Goal: Transaction & Acquisition: Book appointment/travel/reservation

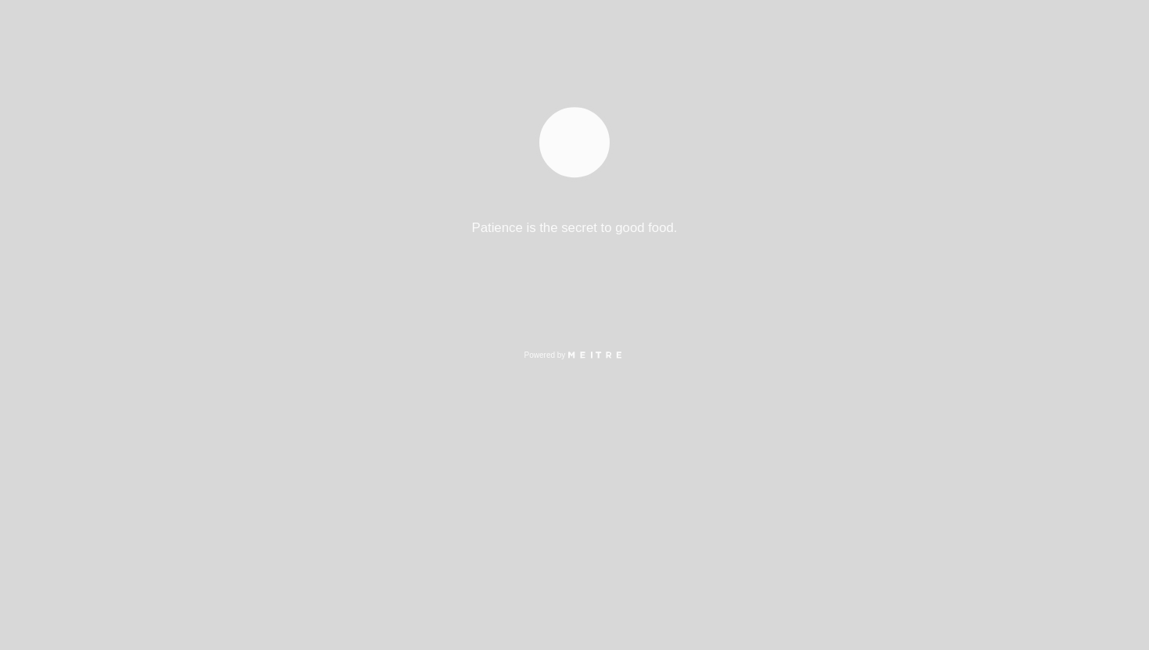
select select "es"
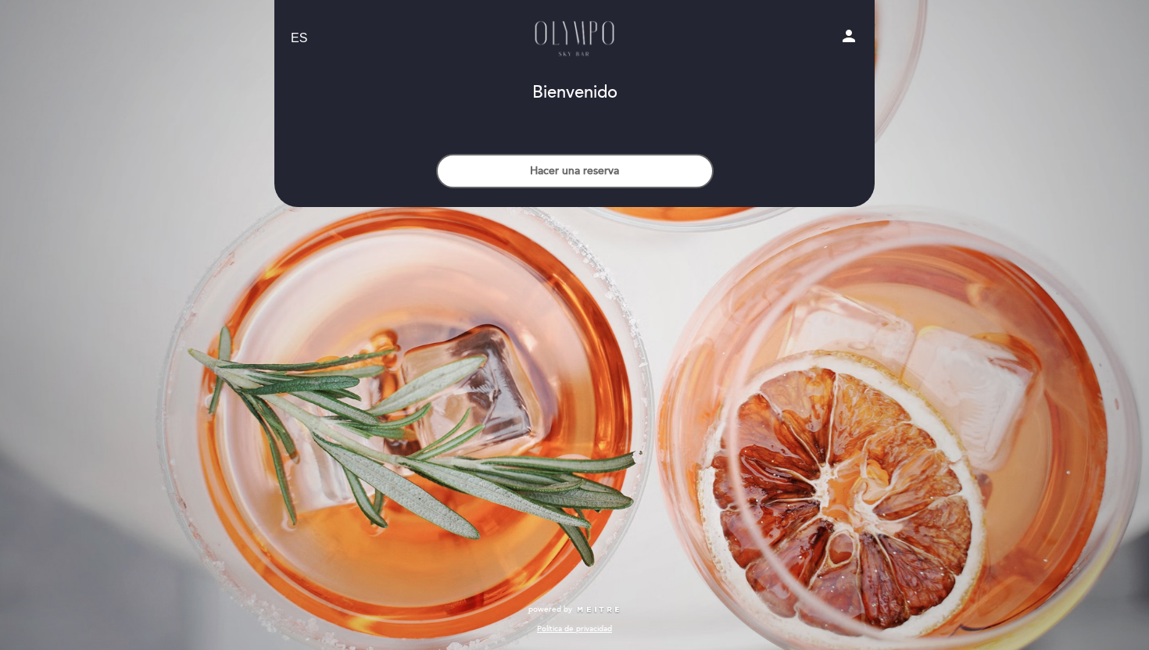
click at [511, 147] on div "Hacer una reserva" at bounding box center [575, 167] width 602 height 58
click at [512, 159] on button "Hacer una reserva" at bounding box center [574, 171] width 277 height 34
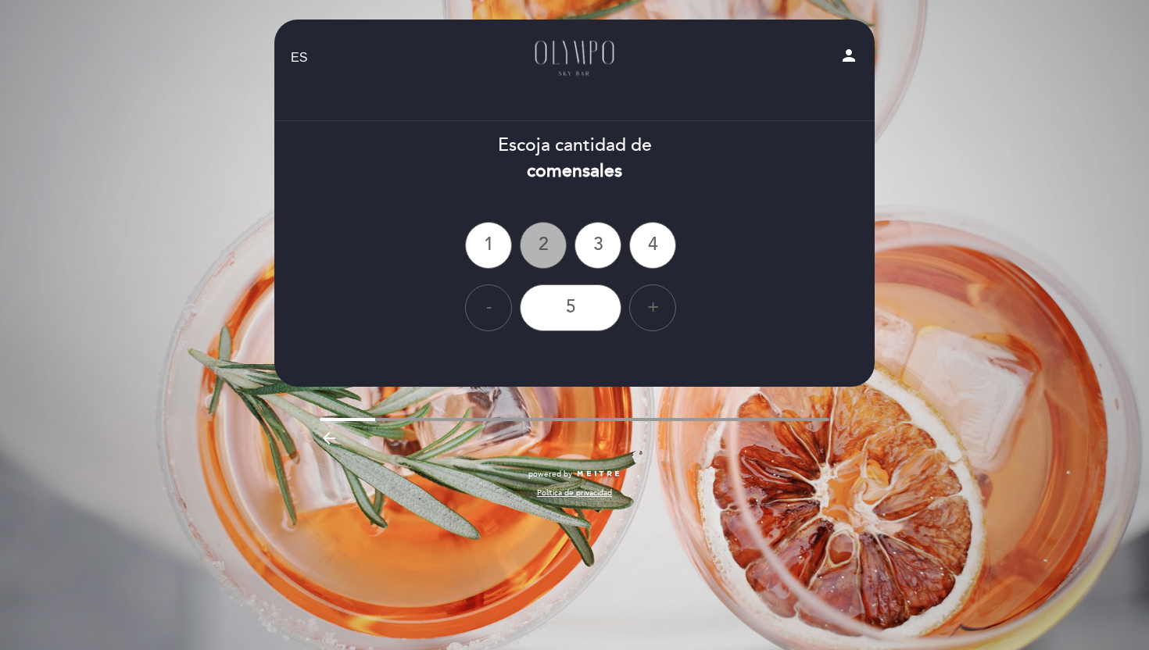
click at [561, 249] on div "2" at bounding box center [543, 245] width 47 height 47
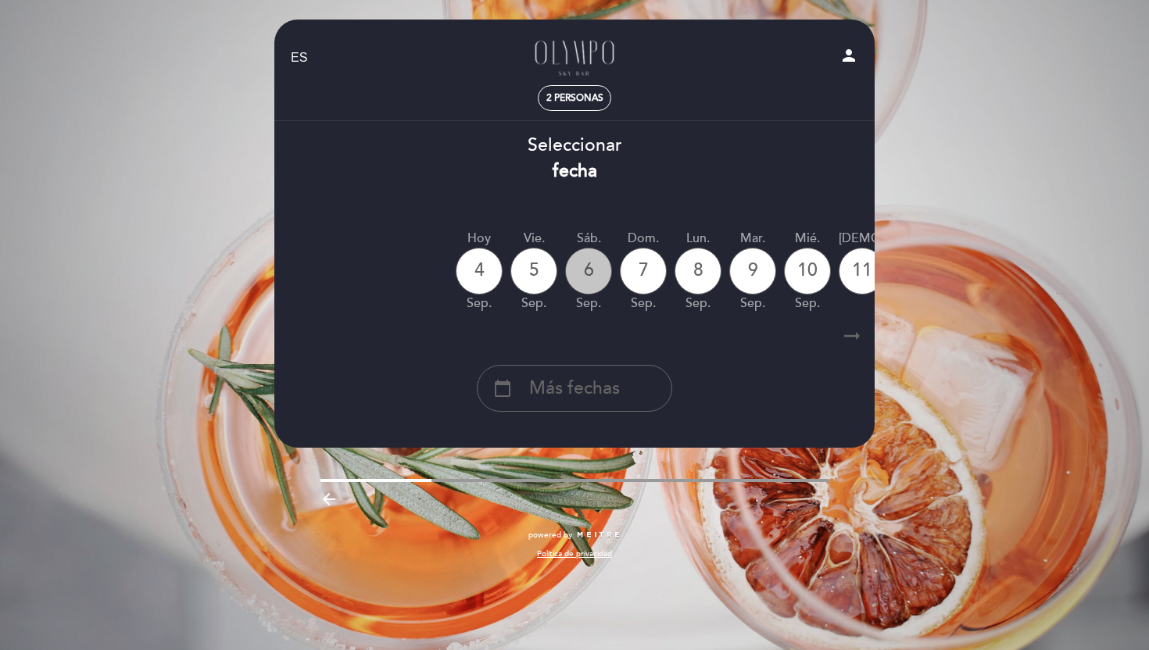
click at [584, 269] on div "6" at bounding box center [588, 271] width 47 height 47
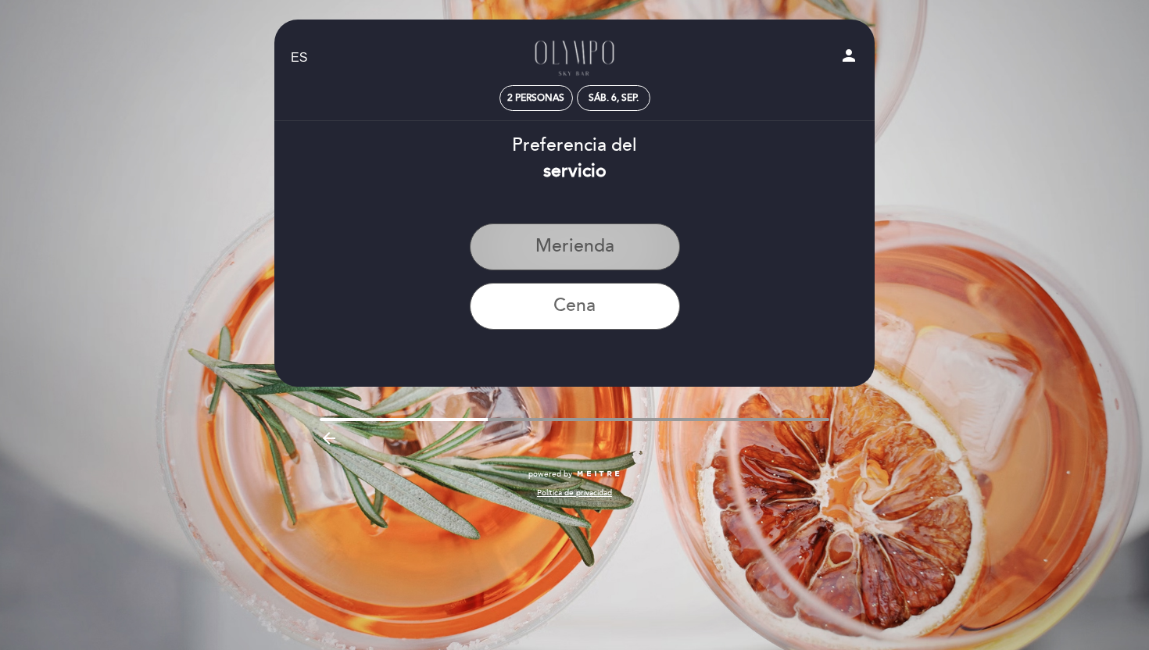
click at [584, 264] on button "Merienda" at bounding box center [575, 247] width 210 height 47
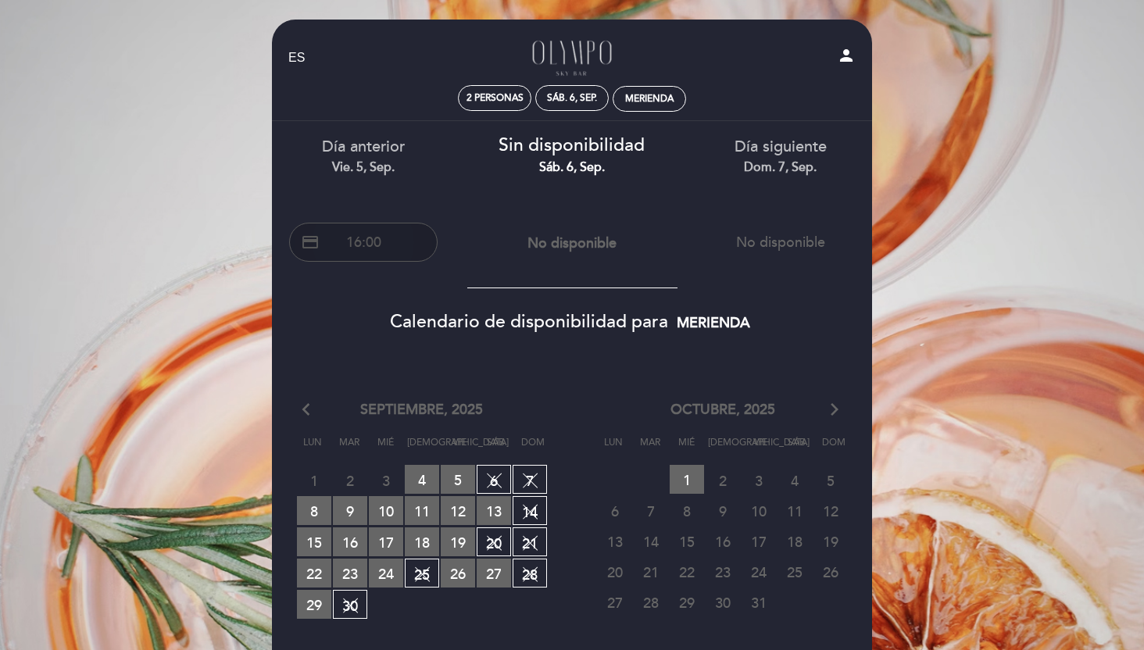
click at [393, 239] on button "credit_card 16:00" at bounding box center [363, 242] width 149 height 39
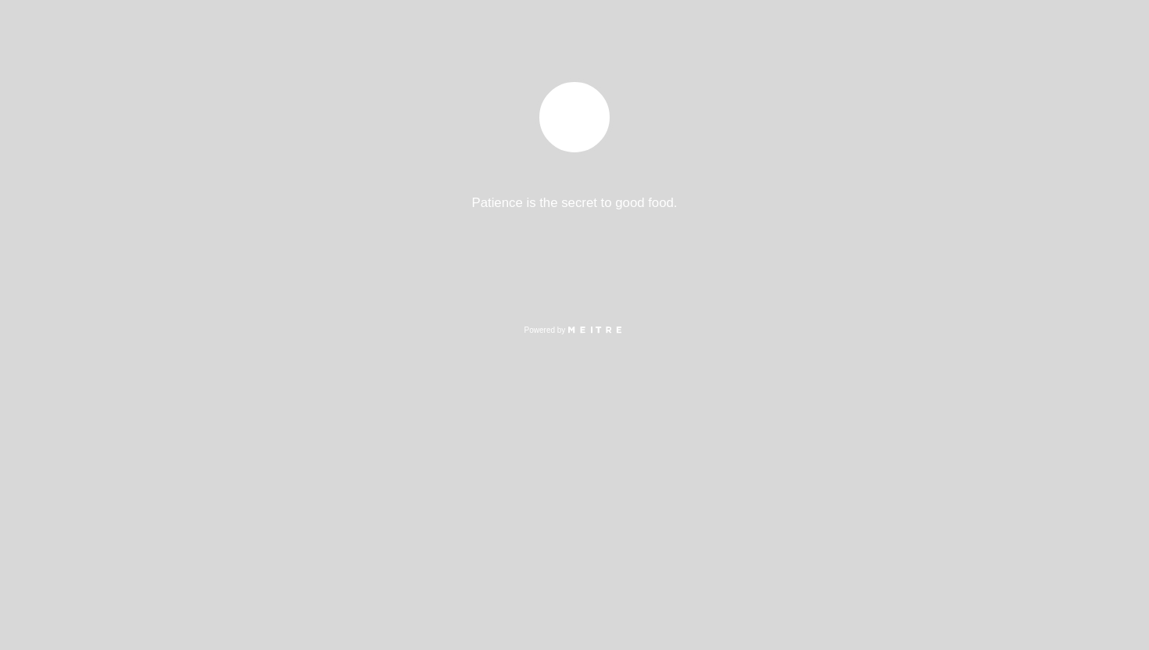
select select "es"
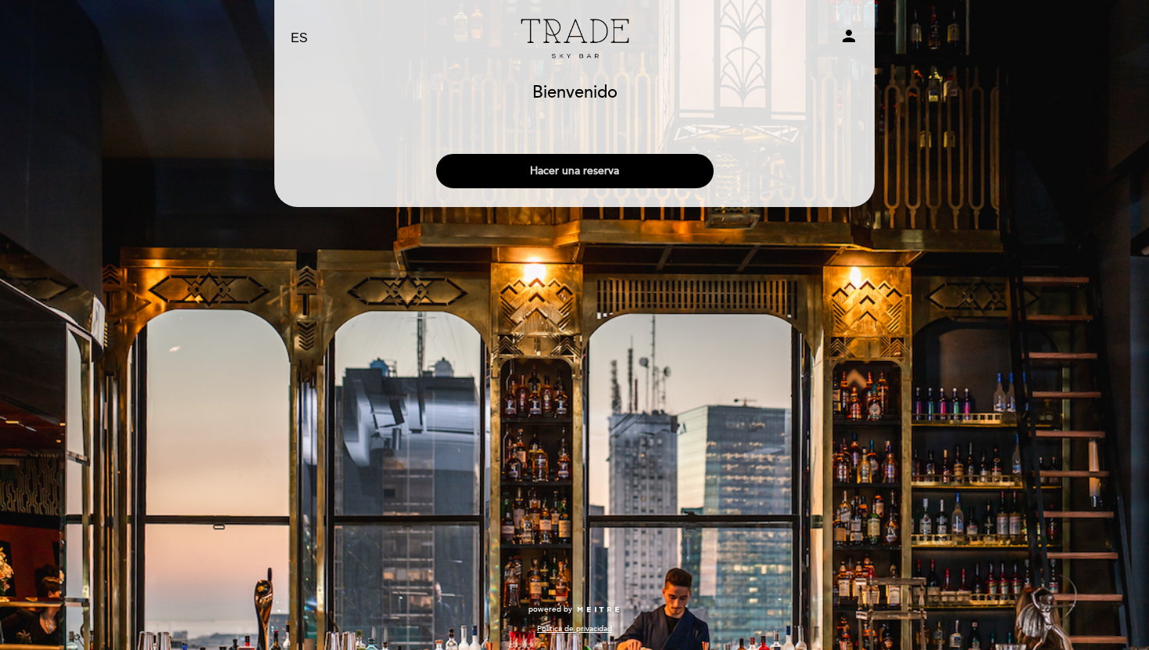
click at [601, 179] on button "Hacer una reserva" at bounding box center [574, 171] width 277 height 34
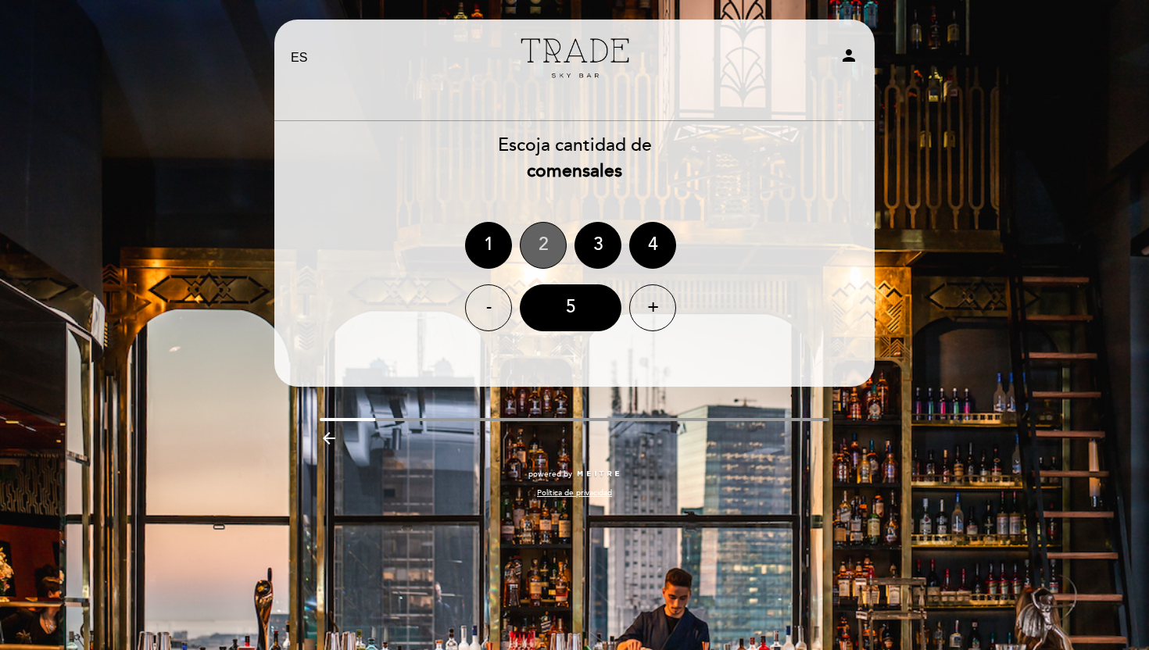
click at [542, 245] on div "2" at bounding box center [543, 245] width 47 height 47
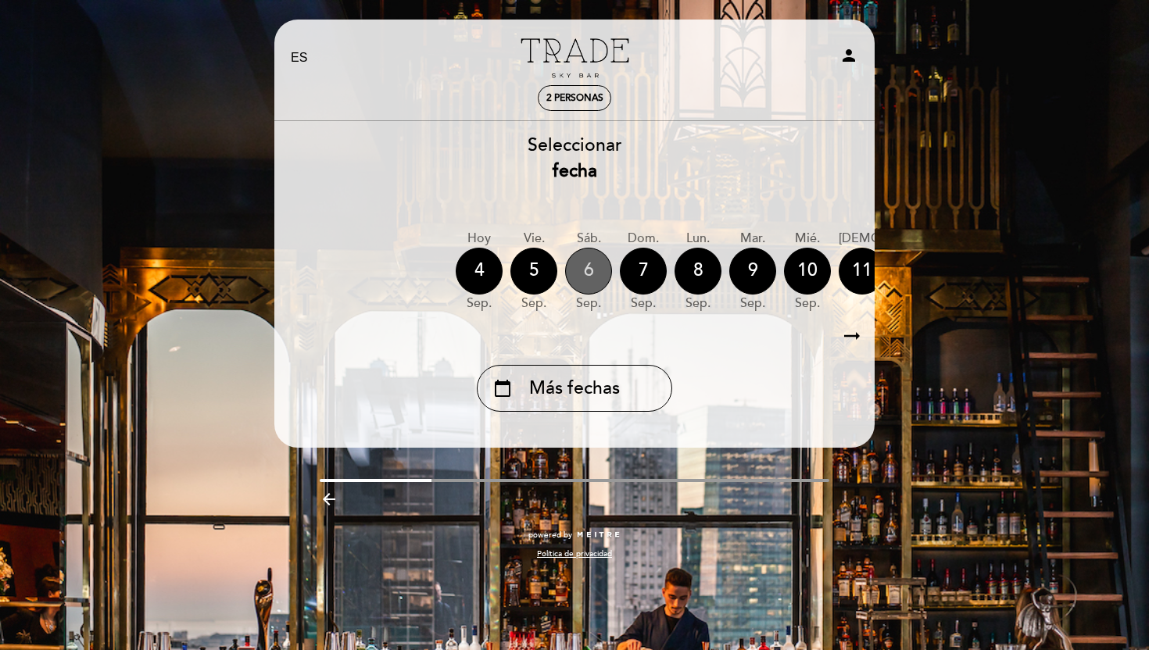
click at [600, 285] on div "6" at bounding box center [588, 271] width 47 height 47
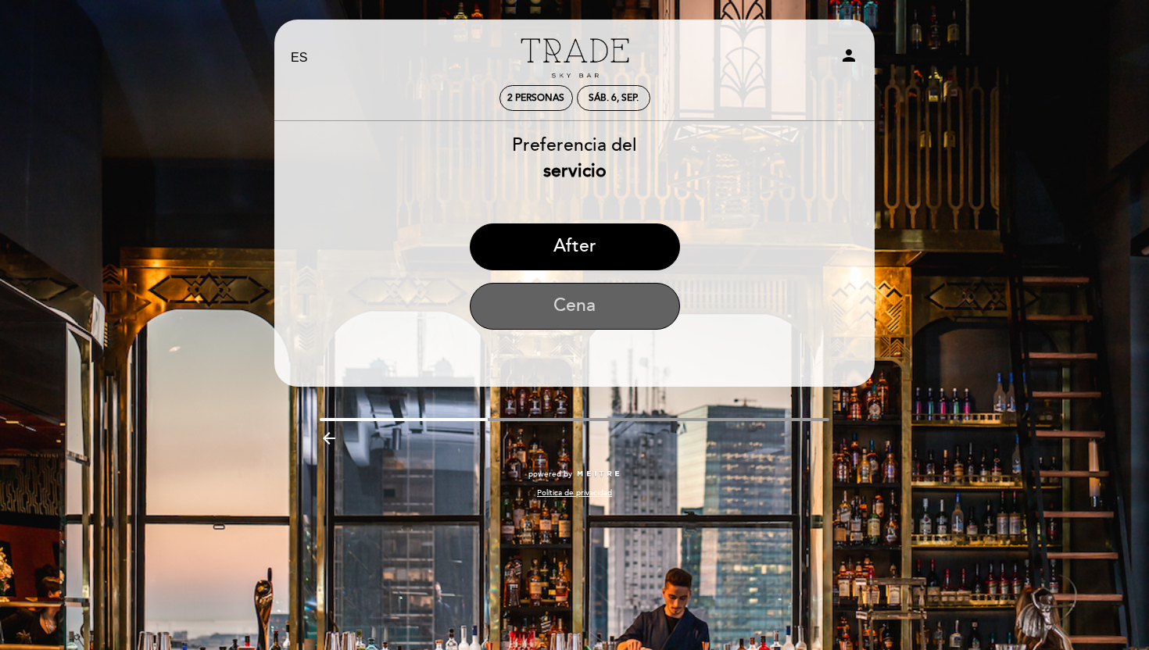
click at [602, 298] on button "Cena" at bounding box center [575, 306] width 210 height 47
